Goal: Check status: Check status

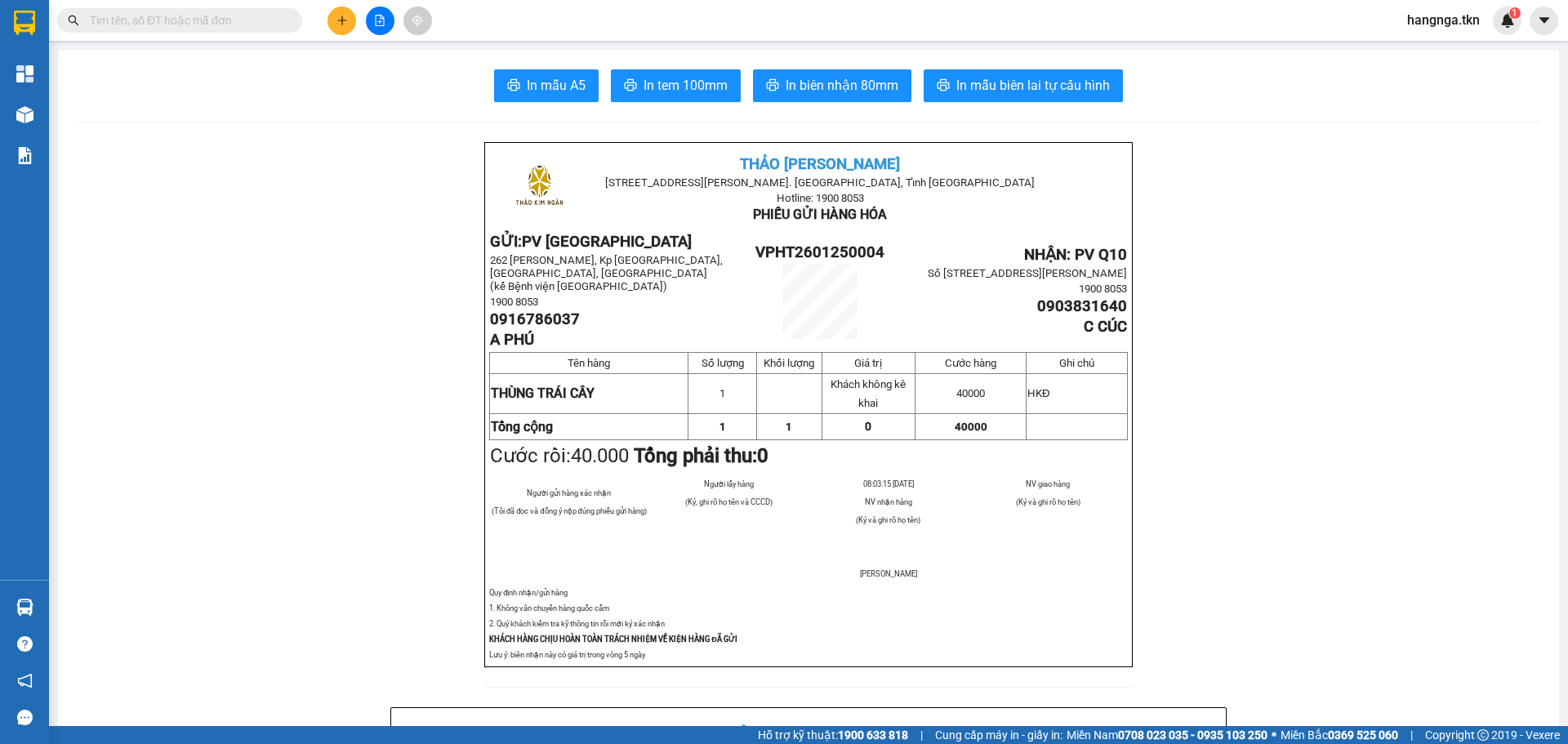
click at [28, 23] on img at bounding box center [25, 23] width 21 height 25
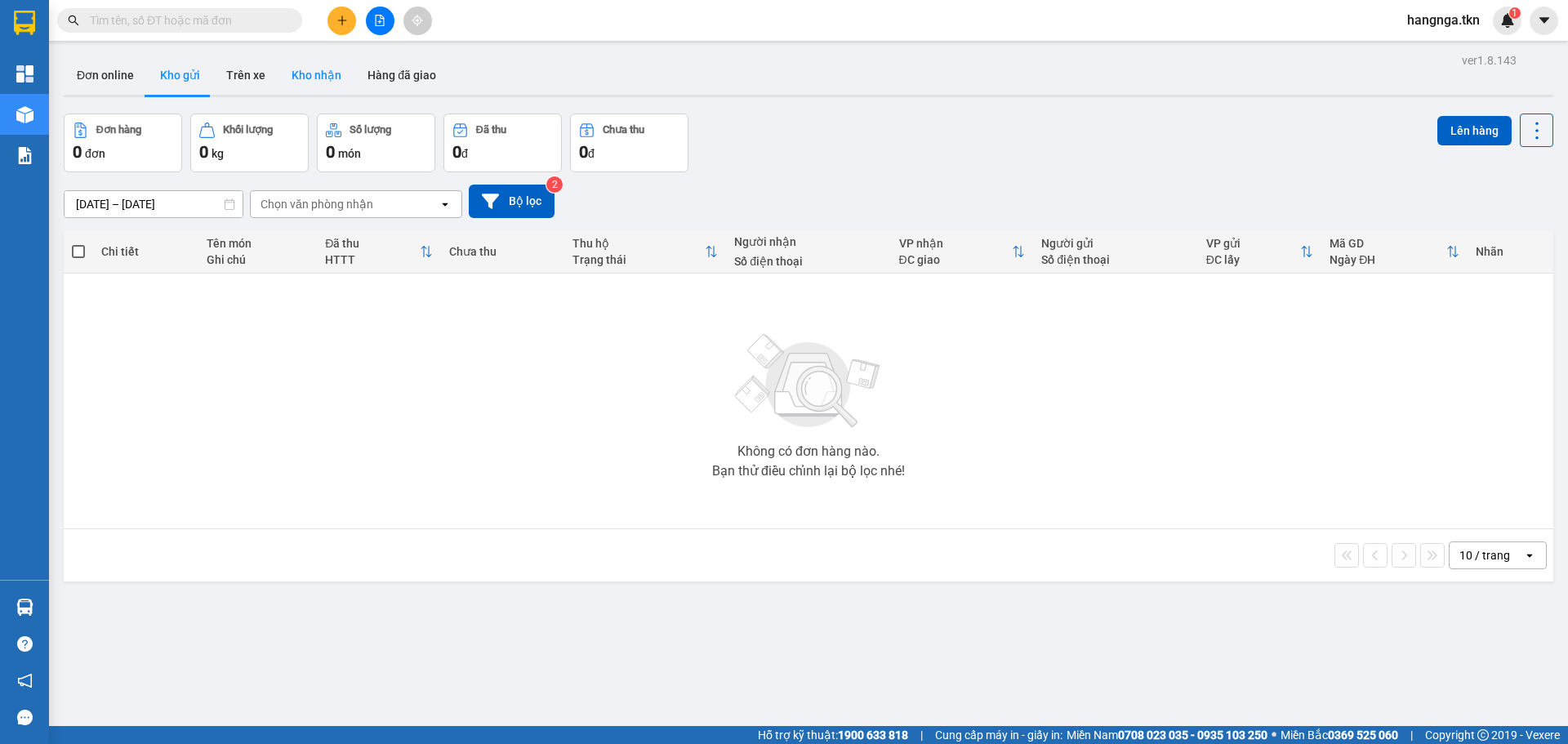
click at [316, 77] on button "Kho nhận" at bounding box center [317, 75] width 76 height 39
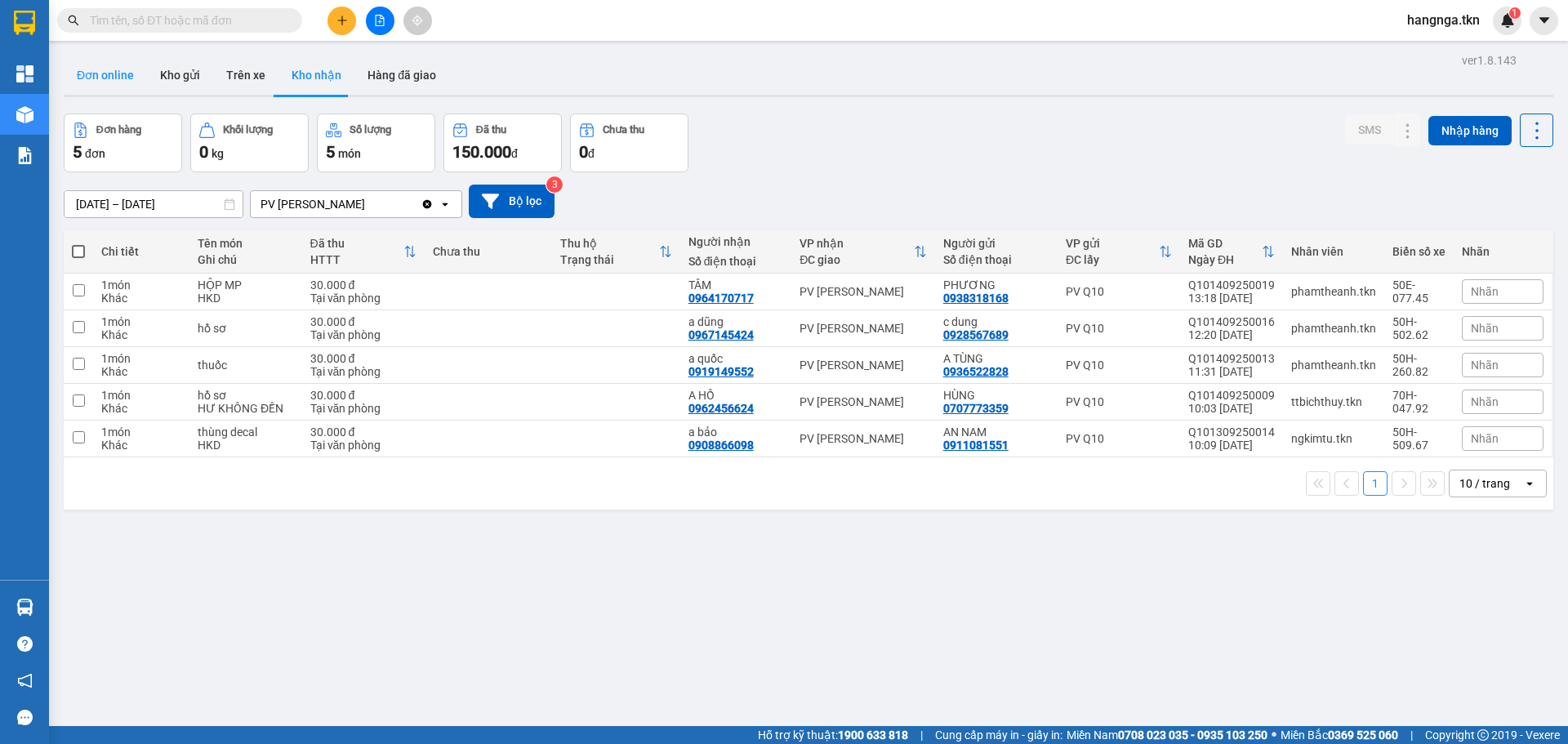
click at [102, 68] on button "Đơn online" at bounding box center [105, 75] width 83 height 39
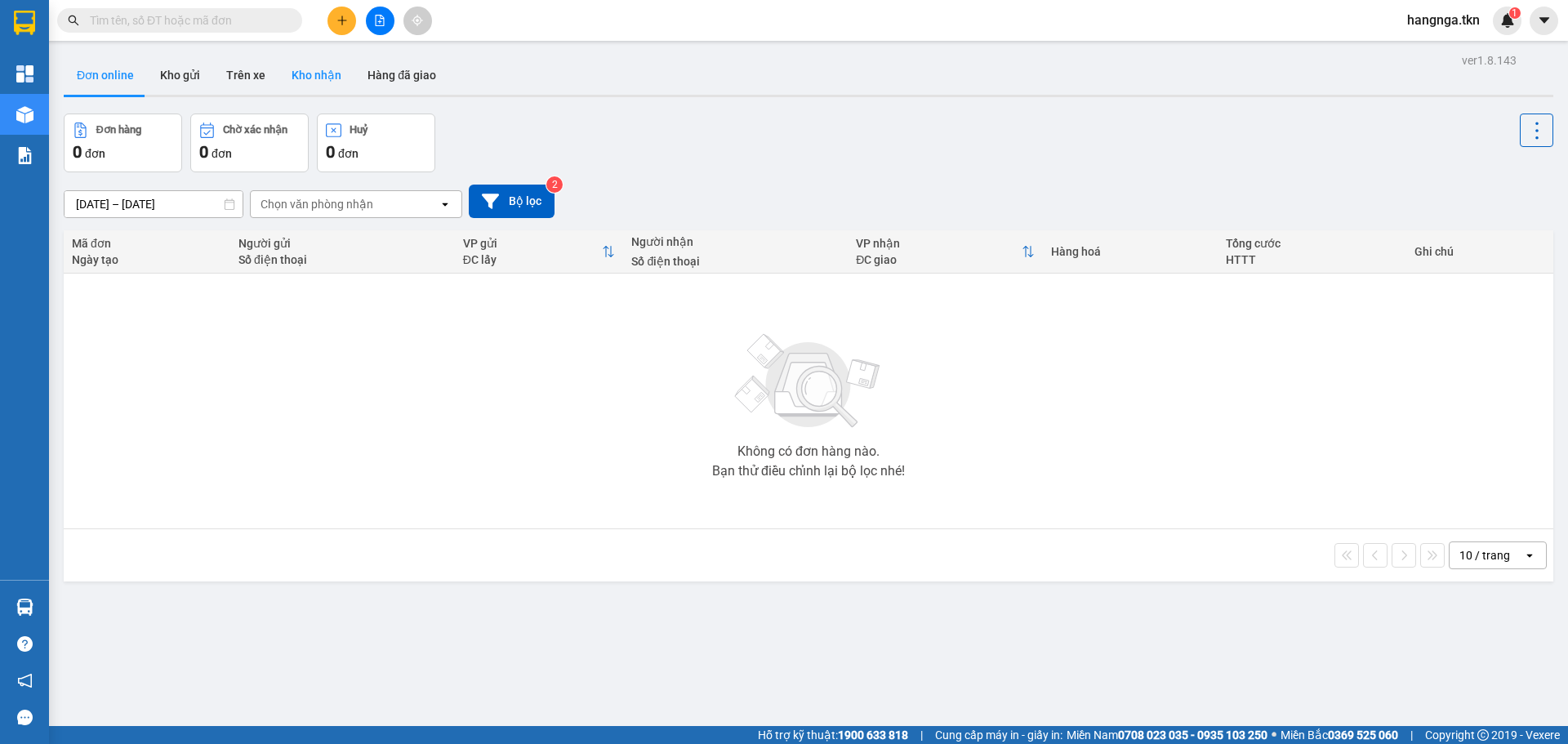
click at [321, 82] on button "Kho nhận" at bounding box center [317, 75] width 76 height 39
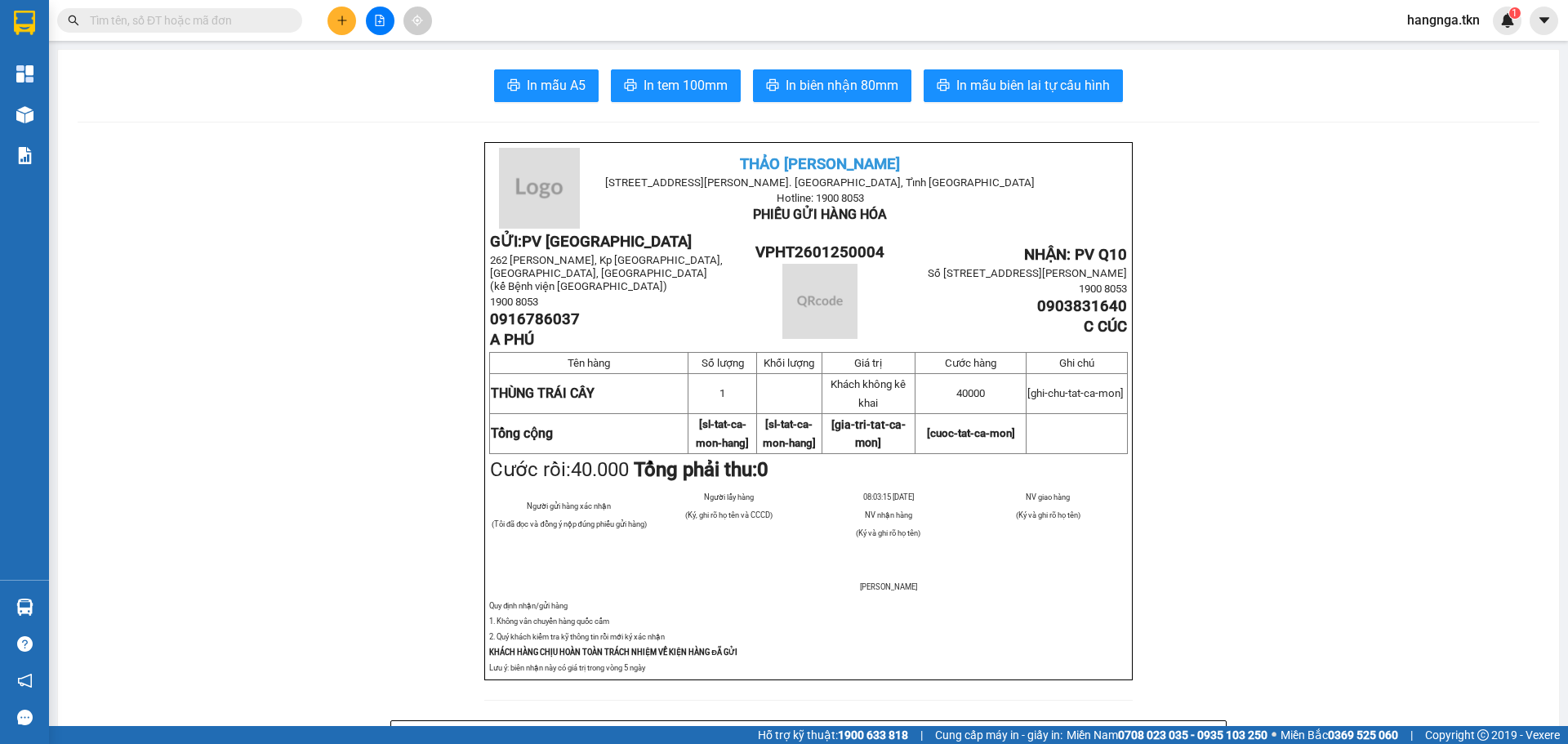
click at [254, 31] on span at bounding box center [179, 21] width 245 height 25
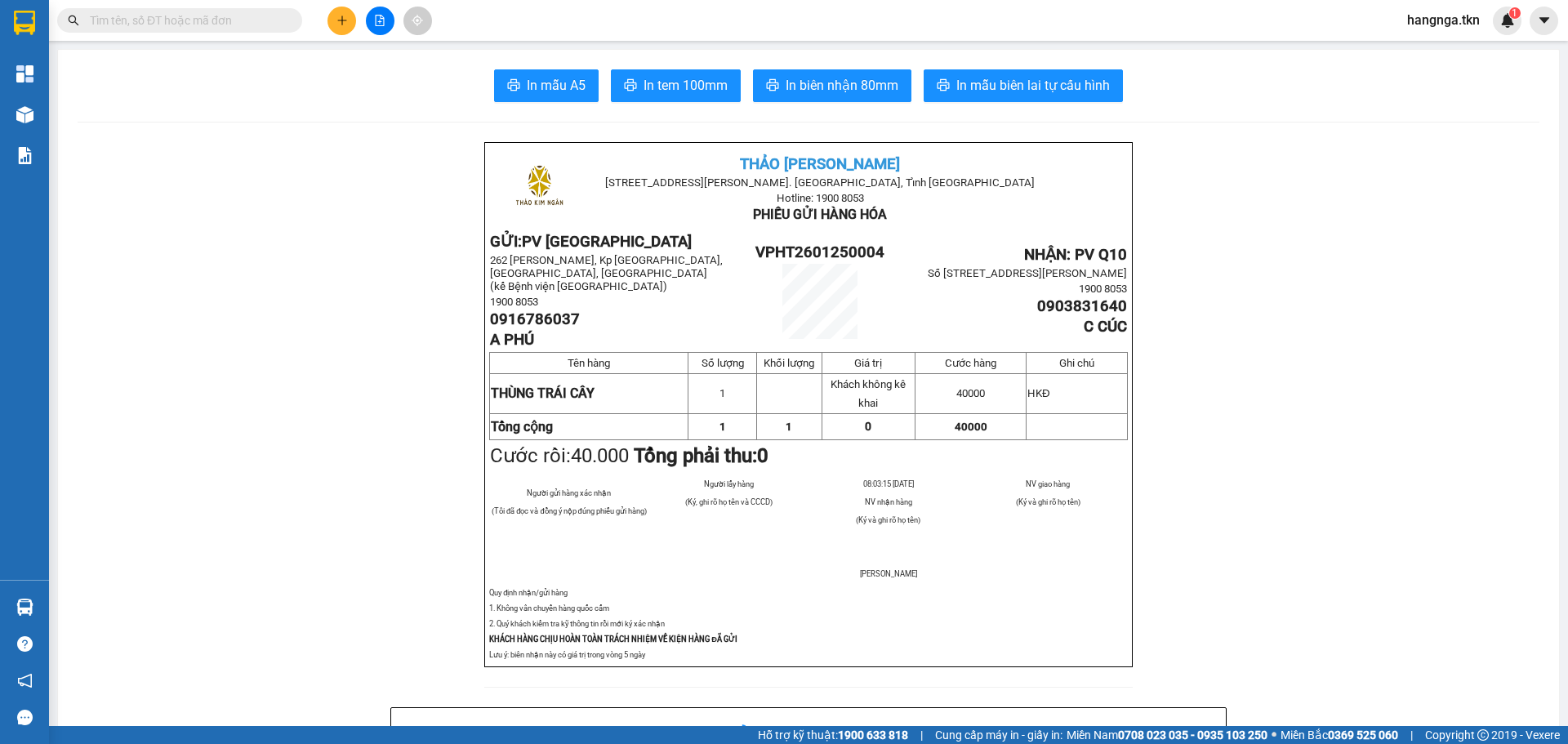
click at [250, 23] on input "text" at bounding box center [186, 20] width 192 height 18
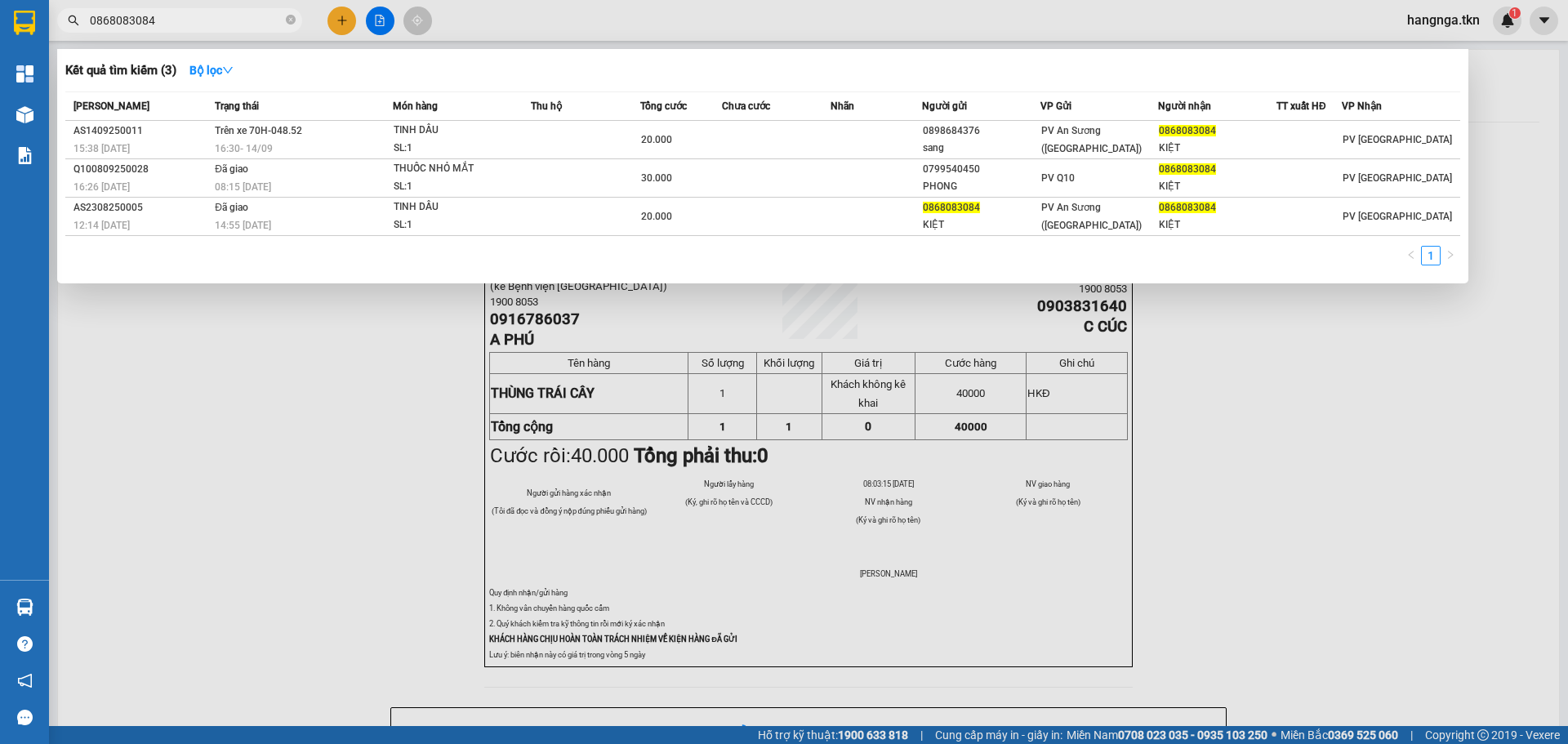
type input "0868083084"
click at [254, 523] on div at bounding box center [784, 372] width 1568 height 744
